Goal: Entertainment & Leisure: Consume media (video, audio)

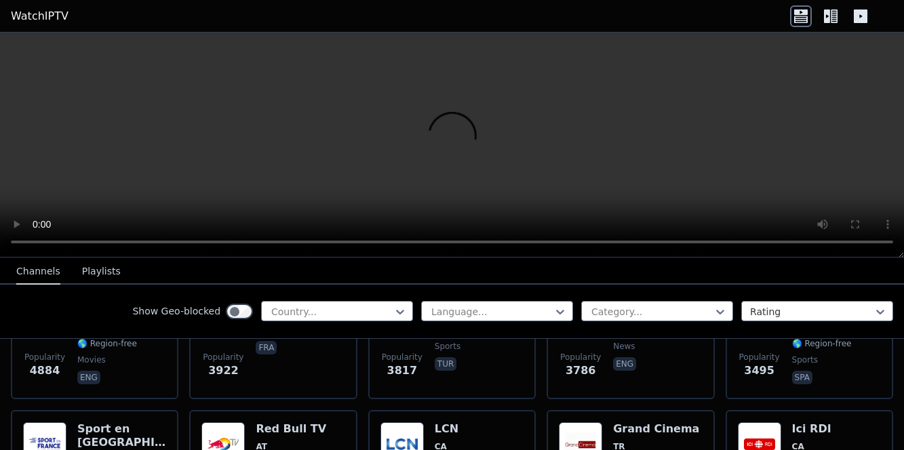
scroll to position [360, 0]
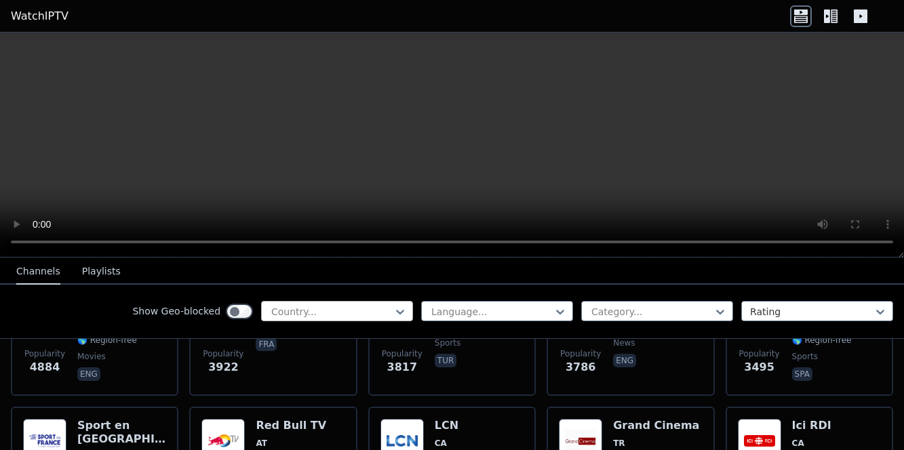
click at [357, 309] on div at bounding box center [331, 312] width 123 height 14
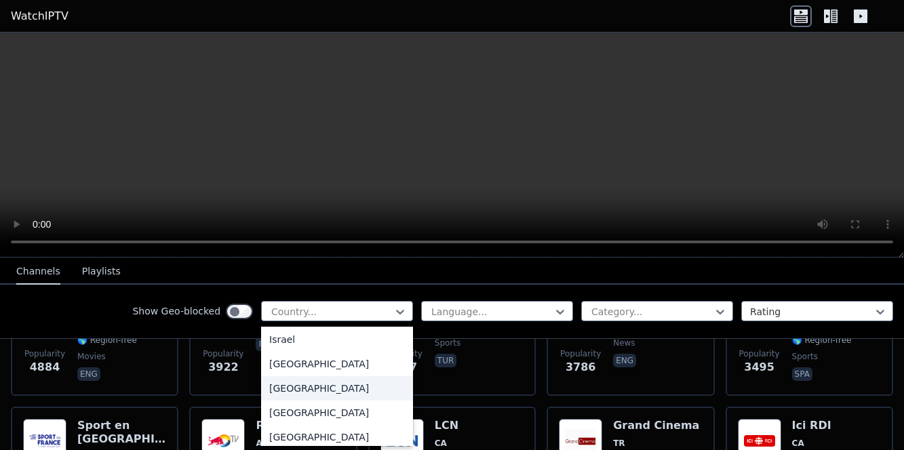
scroll to position [2225, 0]
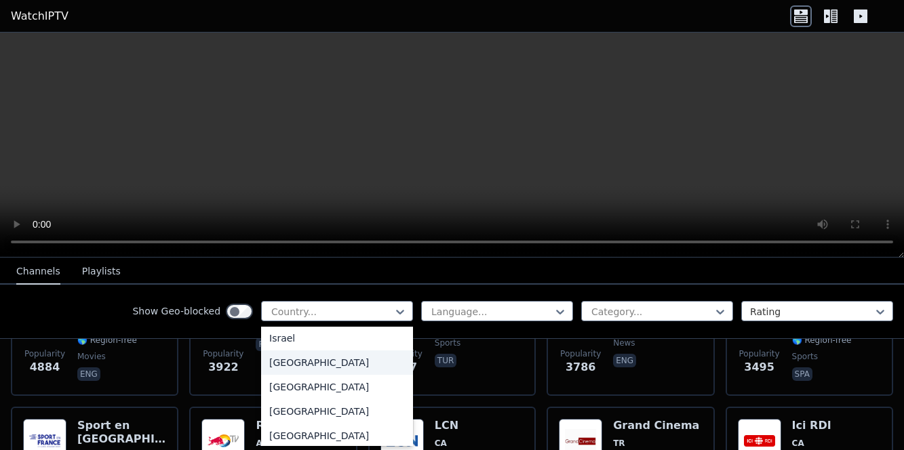
click at [294, 374] on div "[GEOGRAPHIC_DATA]" at bounding box center [337, 363] width 152 height 24
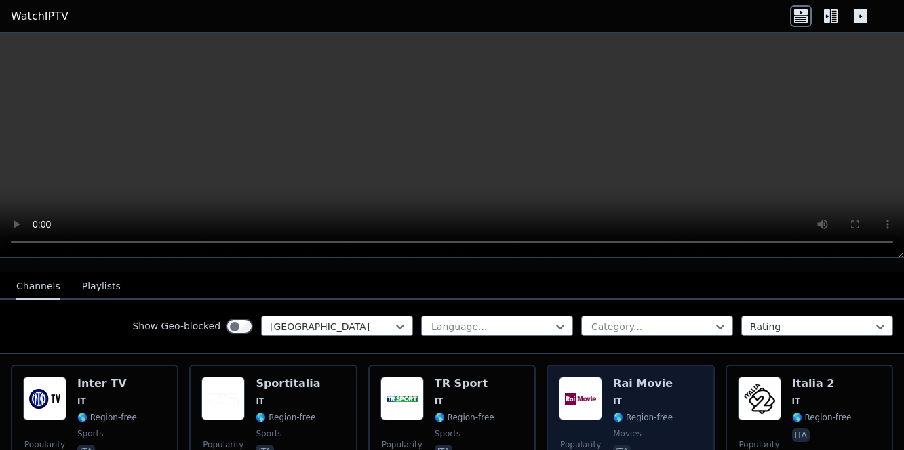
scroll to position [135, 0]
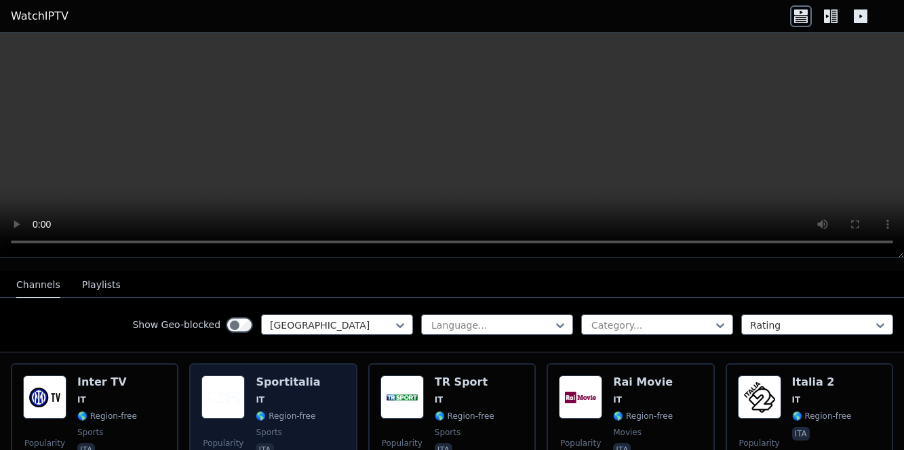
click at [278, 382] on h6 "Sportitalia" at bounding box center [288, 383] width 64 height 14
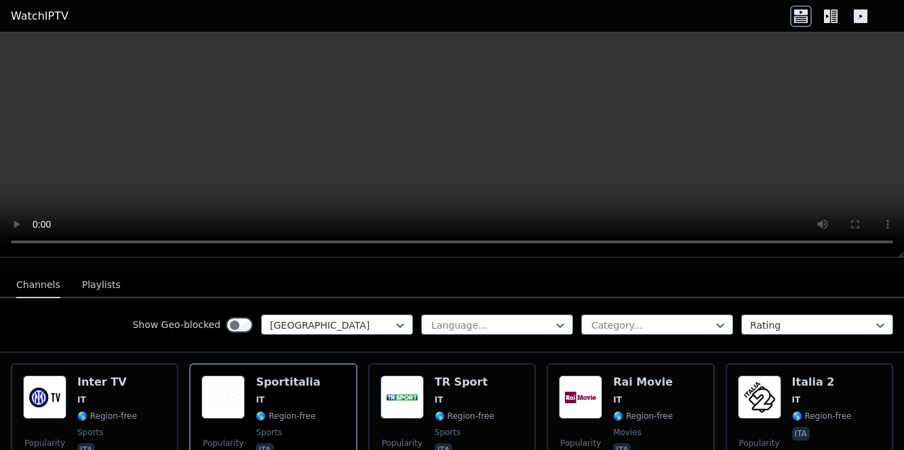
click at [743, 102] on video at bounding box center [452, 145] width 904 height 225
click at [473, 113] on video at bounding box center [452, 145] width 904 height 225
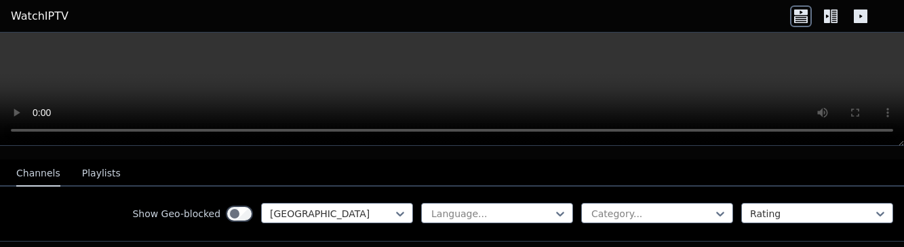
click at [863, 18] on icon at bounding box center [861, 16] width 14 height 14
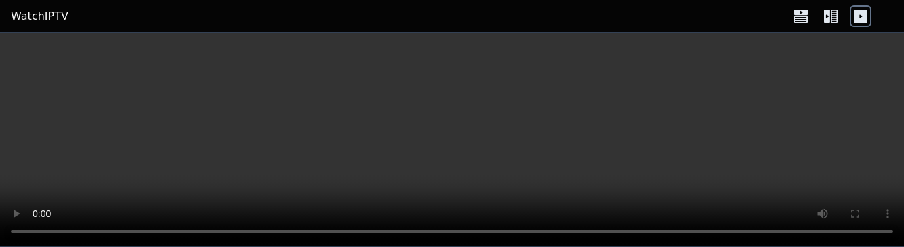
click at [863, 18] on icon at bounding box center [861, 16] width 14 height 14
click at [204, 157] on body "WatchIPTV" at bounding box center [452, 123] width 904 height 247
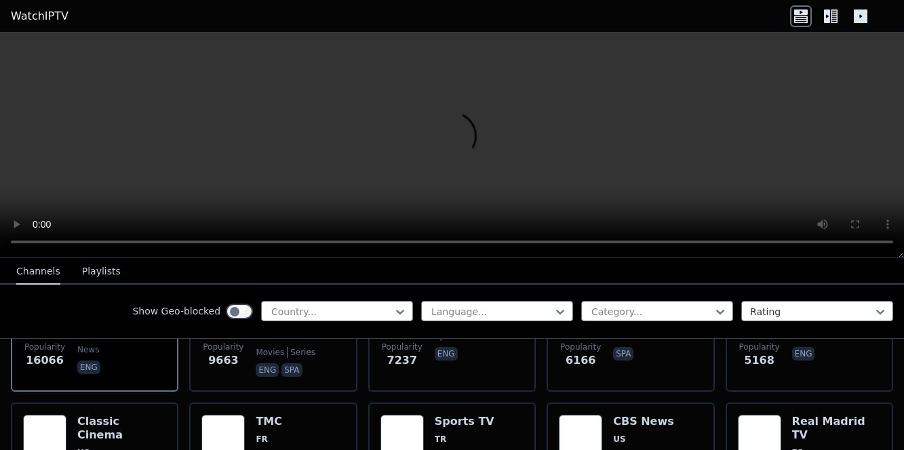
scroll to position [233, 0]
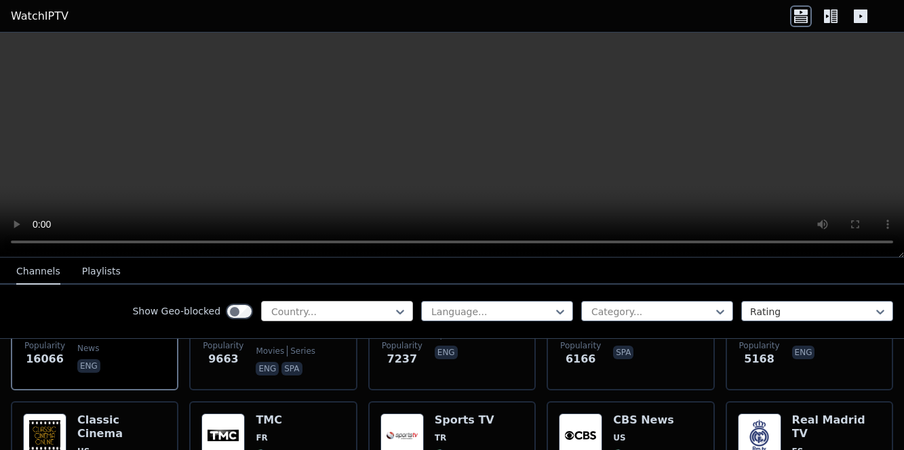
click at [332, 310] on div at bounding box center [331, 312] width 123 height 14
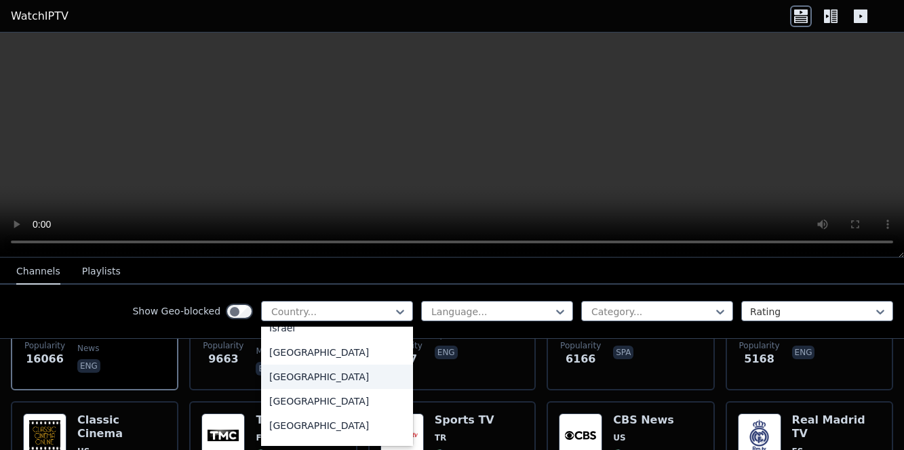
scroll to position [2236, 0]
click at [297, 364] on div "[GEOGRAPHIC_DATA]" at bounding box center [337, 352] width 152 height 24
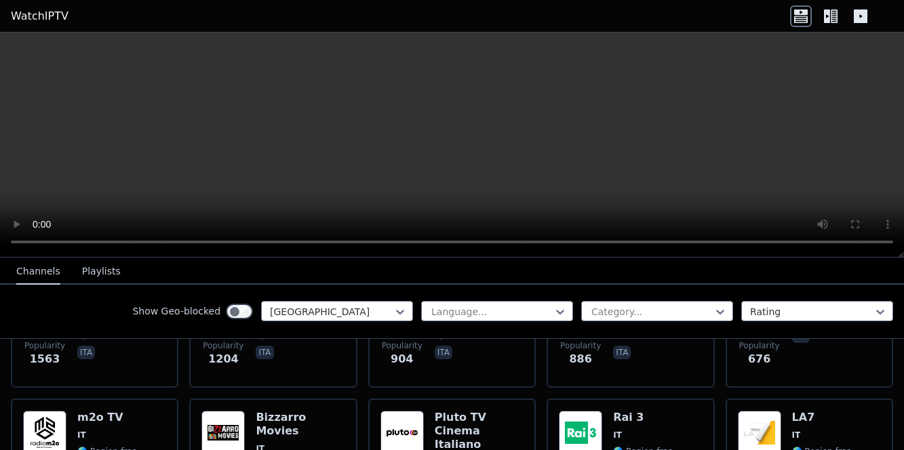
scroll to position [267, 0]
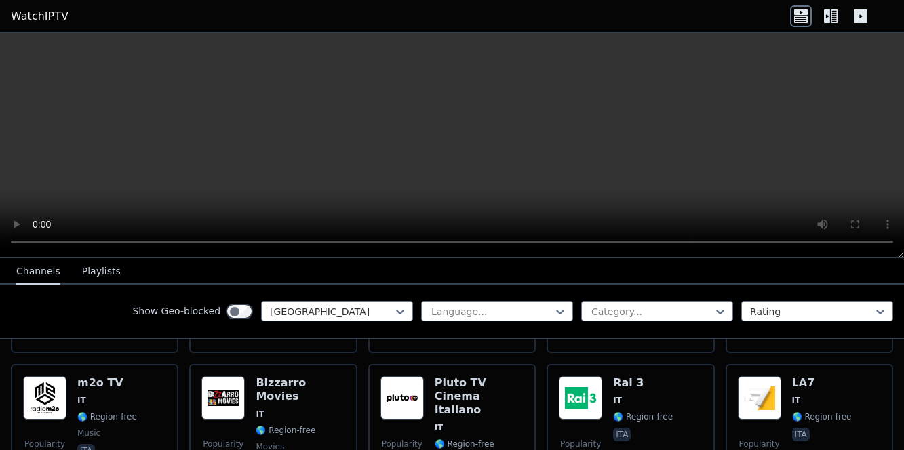
click at [87, 277] on button "Playlists" at bounding box center [101, 272] width 39 height 26
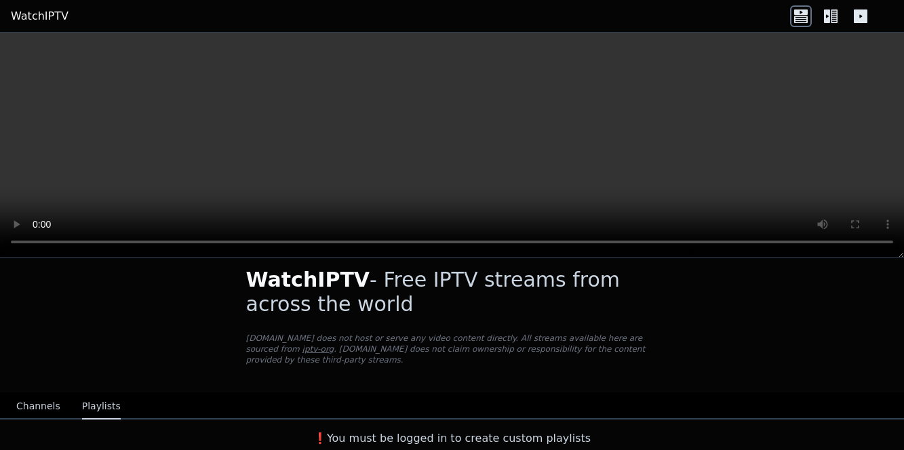
click at [37, 405] on button "Channels" at bounding box center [38, 407] width 44 height 26
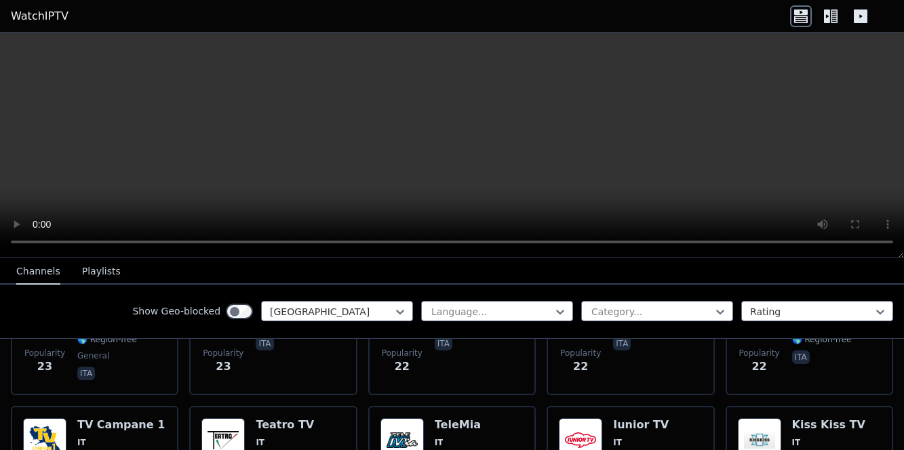
scroll to position [3591, 0]
